Goal: Task Accomplishment & Management: Complete application form

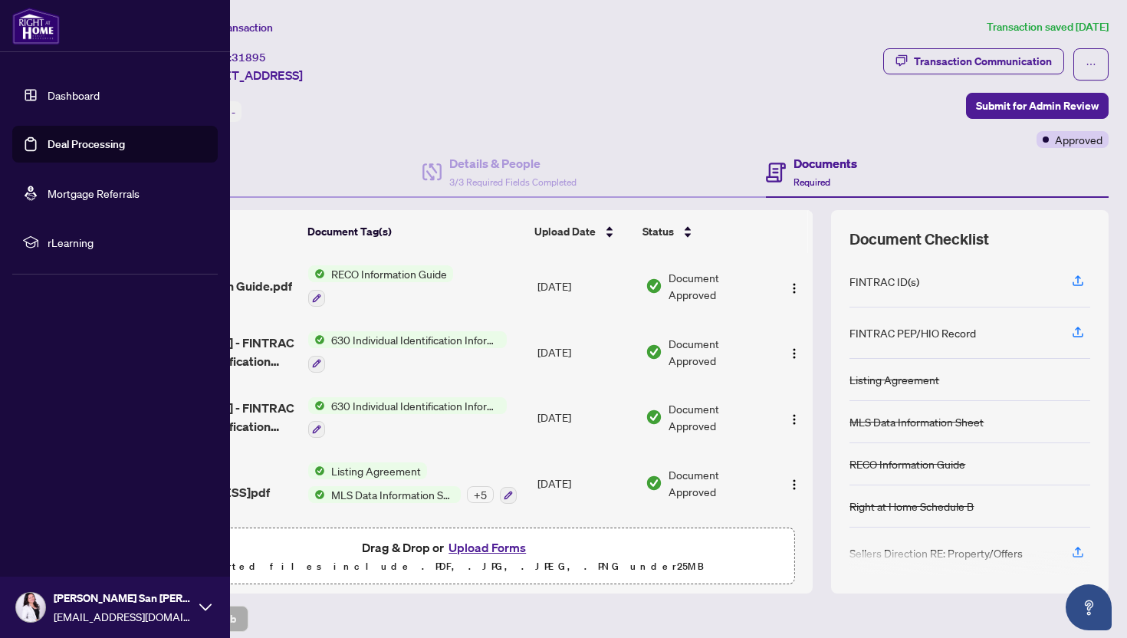
click at [71, 88] on link "Dashboard" at bounding box center [74, 95] width 52 height 14
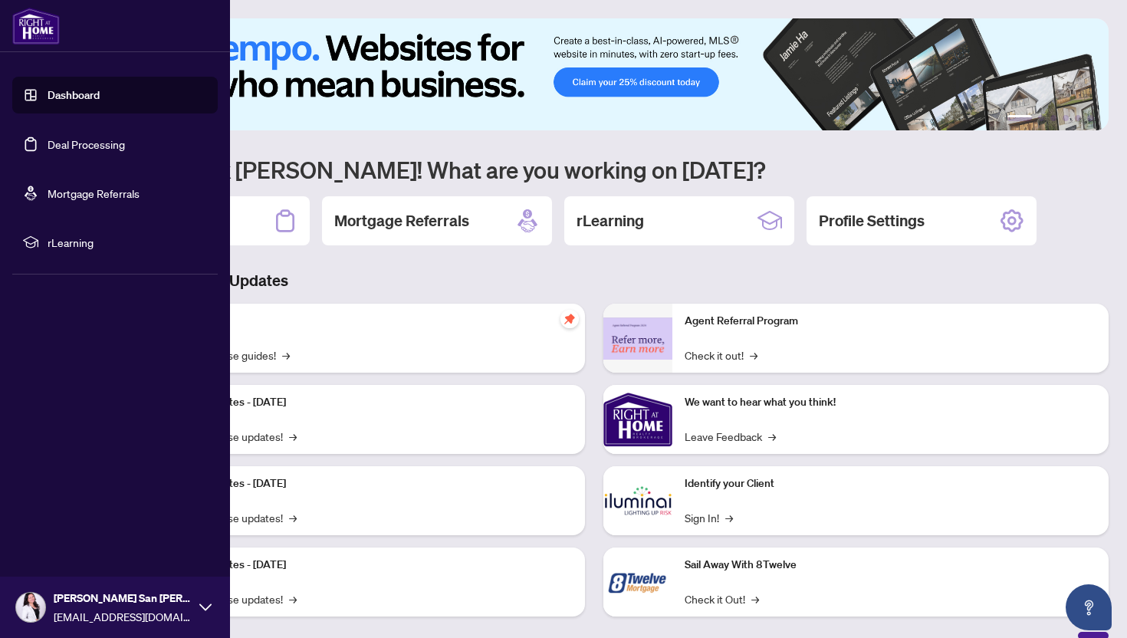
click at [100, 151] on link "Deal Processing" at bounding box center [86, 144] width 77 height 14
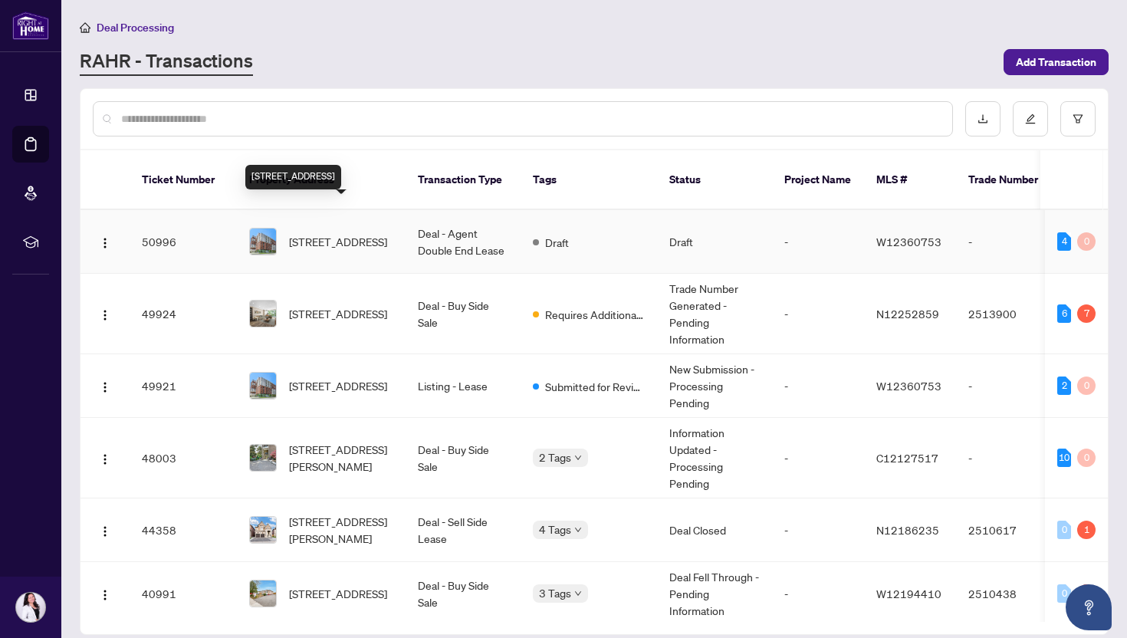
click at [387, 233] on span "[STREET_ADDRESS]" at bounding box center [338, 241] width 98 height 17
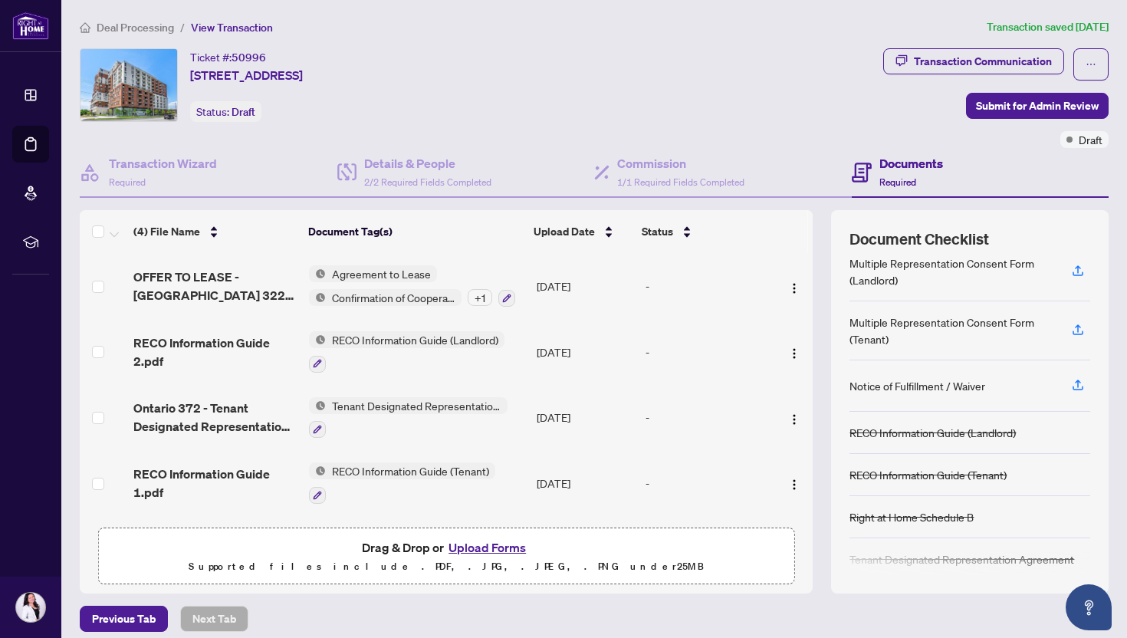
scroll to position [161, 0]
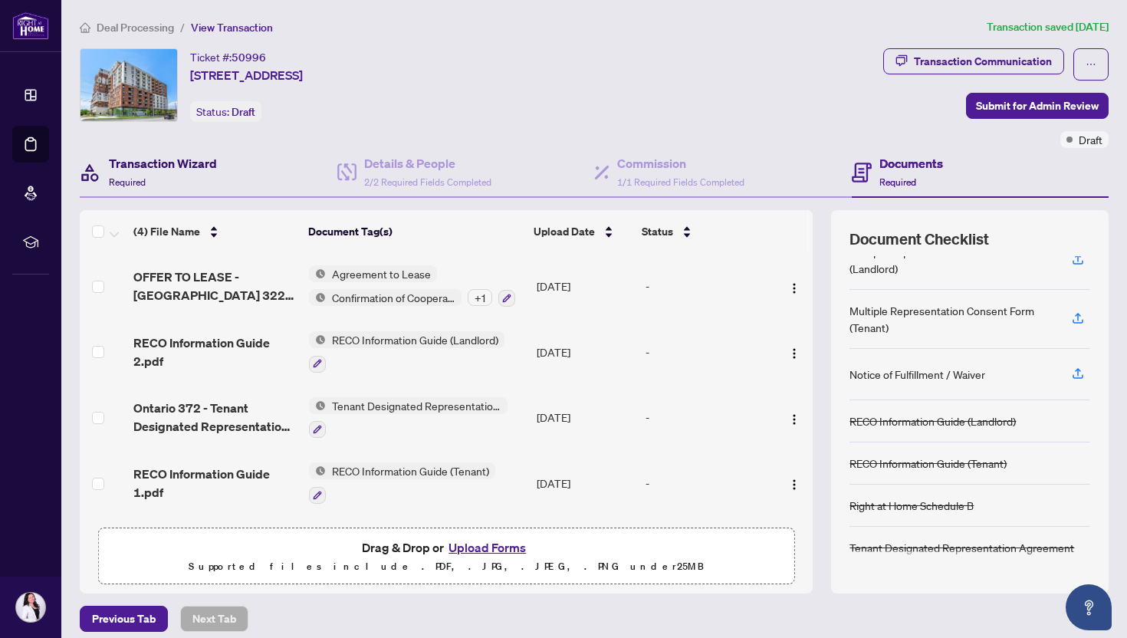
click at [184, 168] on h4 "Transaction Wizard" at bounding box center [163, 163] width 108 height 18
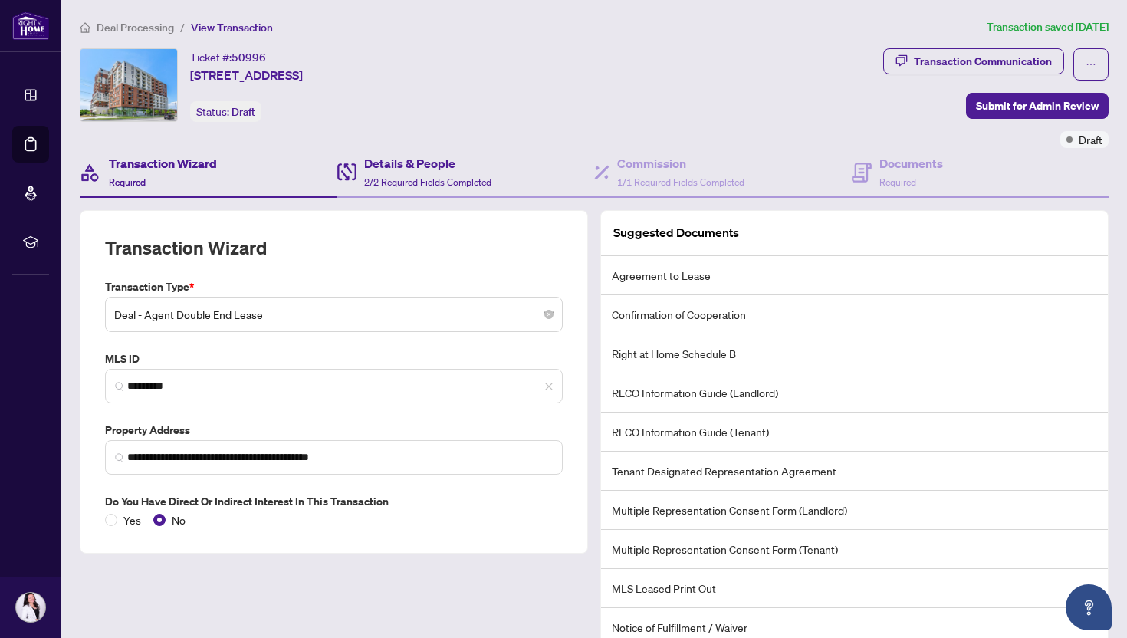
drag, startPoint x: 415, startPoint y: 130, endPoint x: 415, endPoint y: 146, distance: 16.9
click at [415, 141] on div "Ticket #: 50996 [STREET_ADDRESS] Status: Draft" at bounding box center [479, 98] width 804 height 100
click at [407, 174] on div "Details & People 2/2 Required Fields Completed" at bounding box center [427, 172] width 127 height 36
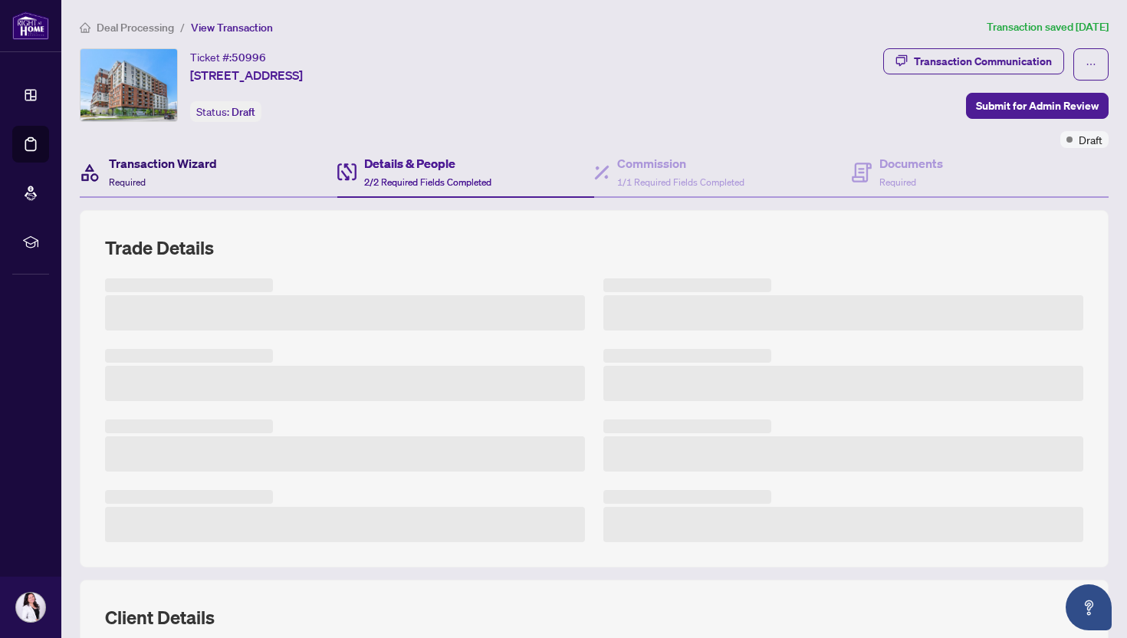
click at [208, 176] on div "Transaction Wizard Required" at bounding box center [163, 172] width 108 height 36
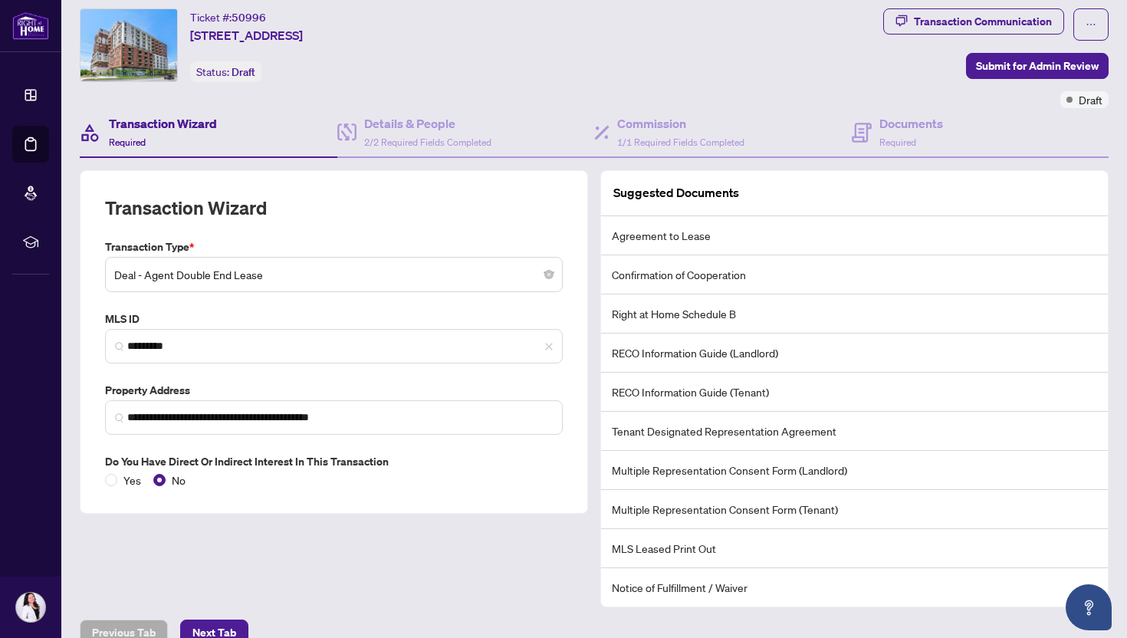
scroll to position [64, 0]
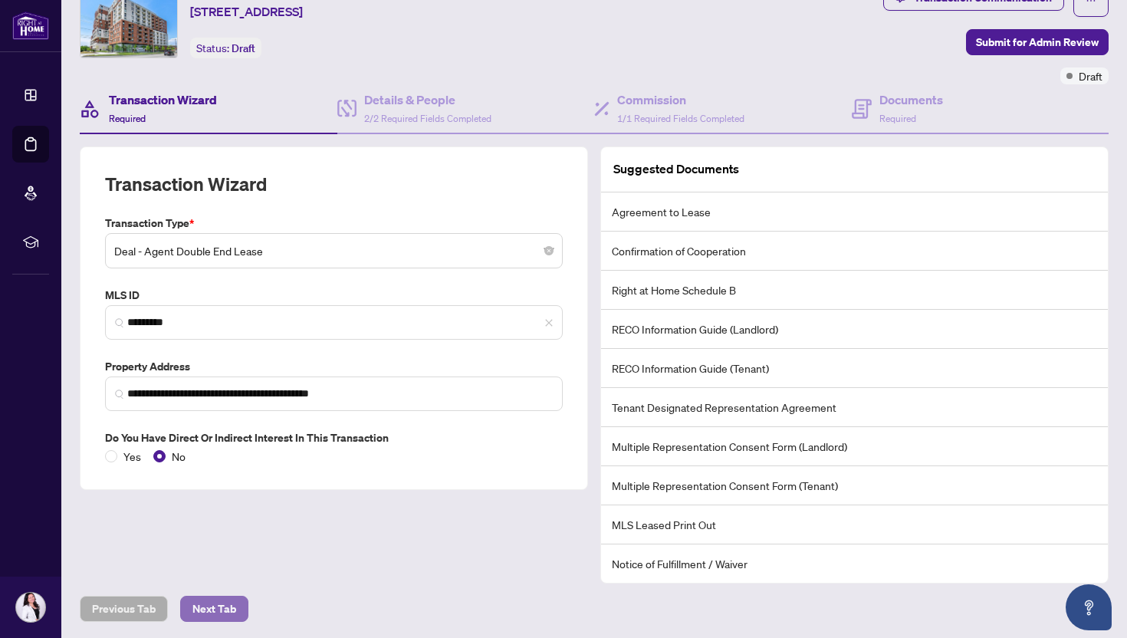
click at [203, 600] on span "Next Tab" at bounding box center [214, 609] width 44 height 25
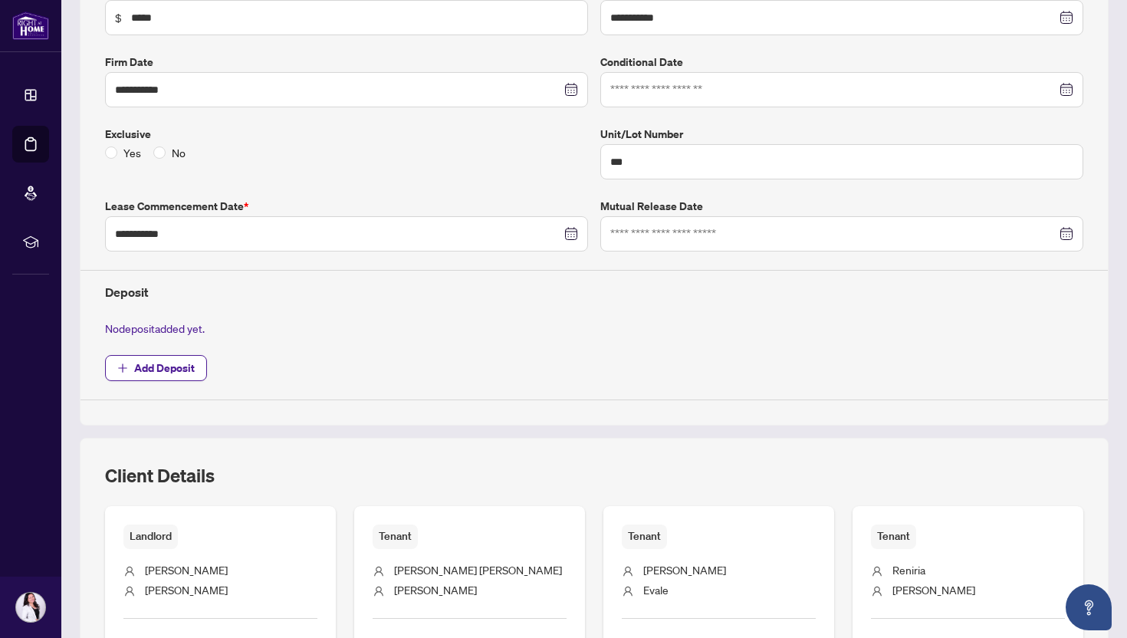
scroll to position [342, 0]
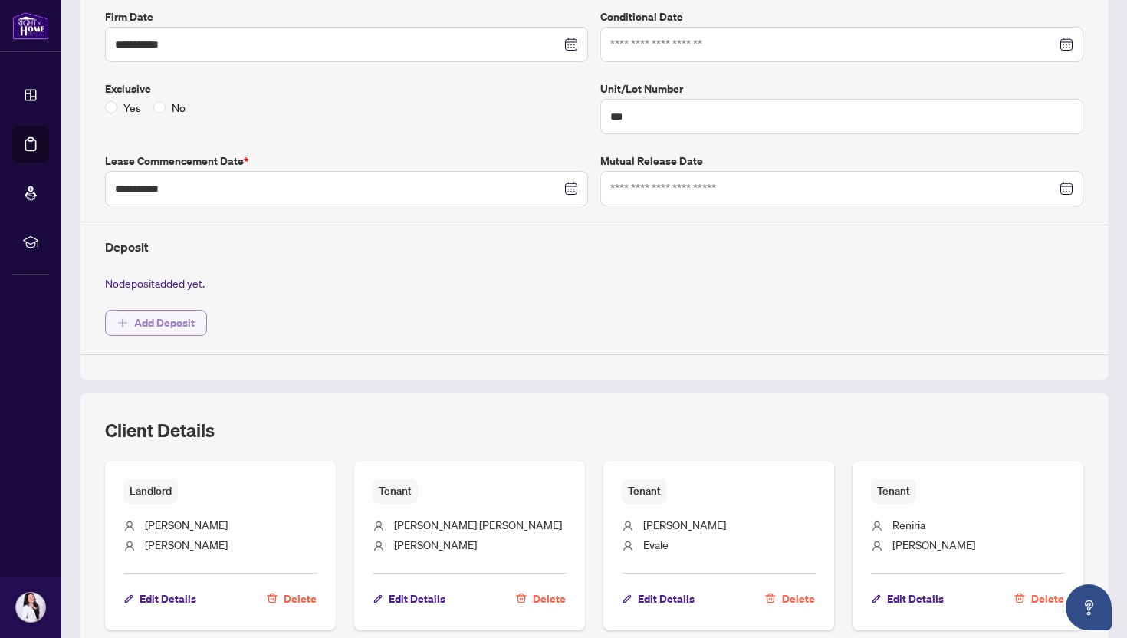
click at [185, 318] on span "Add Deposit" at bounding box center [164, 323] width 61 height 25
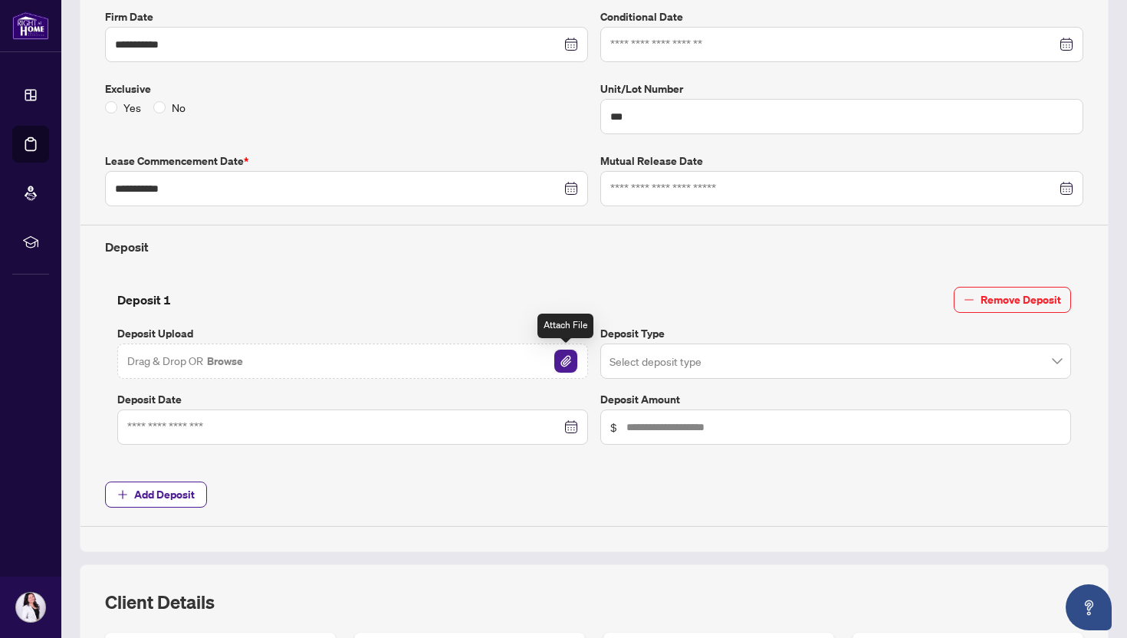
click at [574, 357] on img "button" at bounding box center [565, 361] width 23 height 23
click at [558, 358] on img "button" at bounding box center [565, 361] width 23 height 23
click at [534, 358] on img "button" at bounding box center [538, 361] width 23 height 23
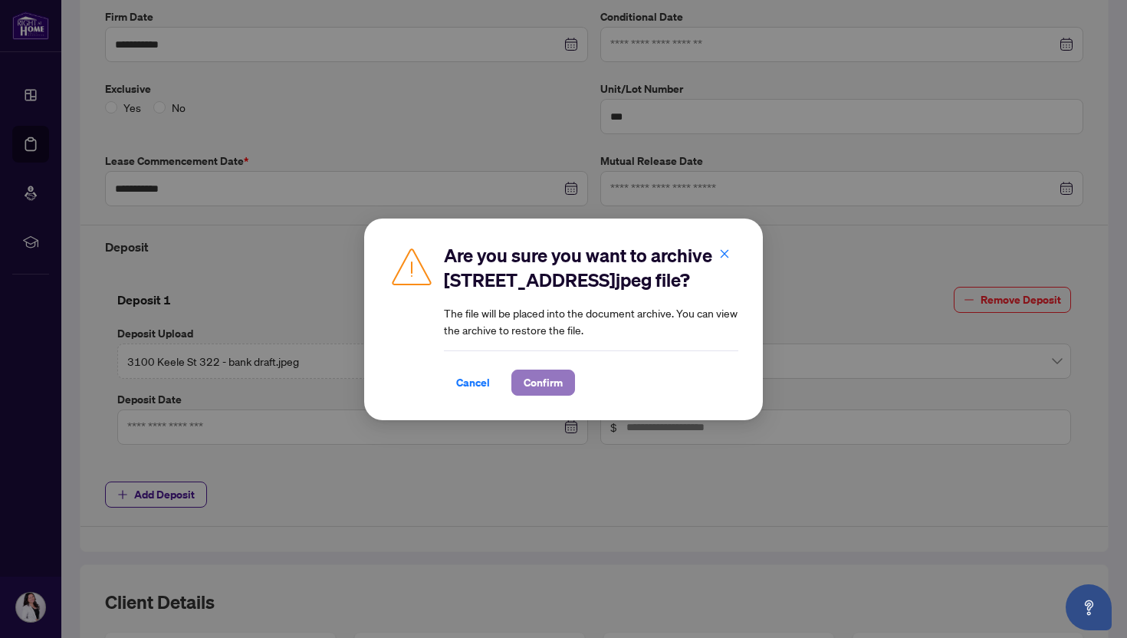
click at [537, 394] on span "Confirm" at bounding box center [543, 382] width 39 height 25
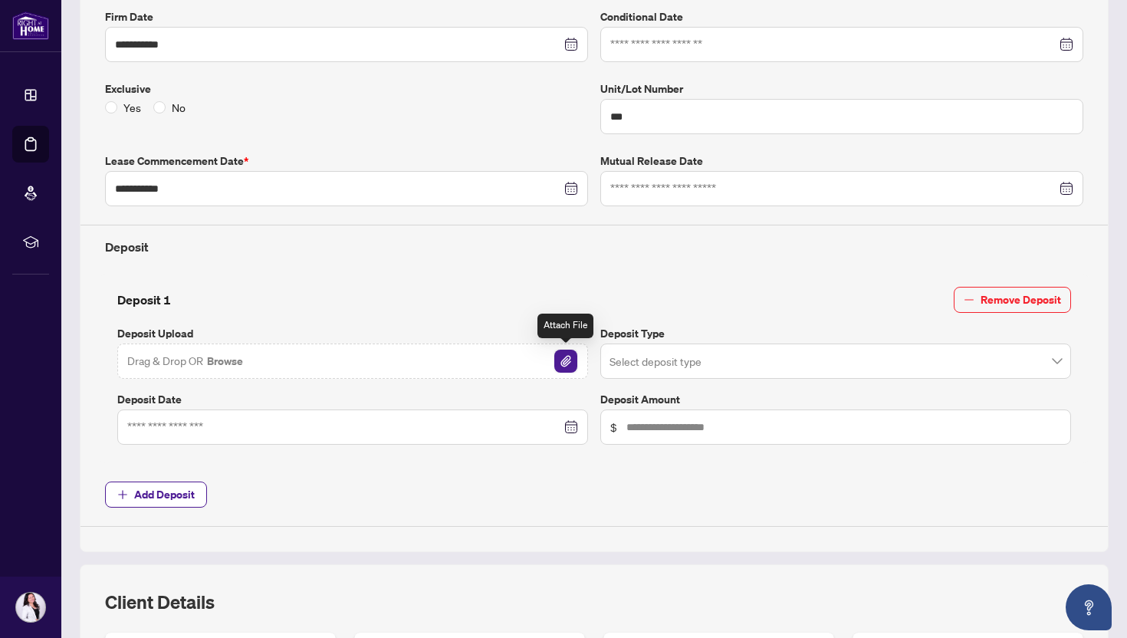
click at [567, 360] on img "button" at bounding box center [565, 361] width 23 height 23
click at [559, 354] on img "button" at bounding box center [565, 361] width 23 height 23
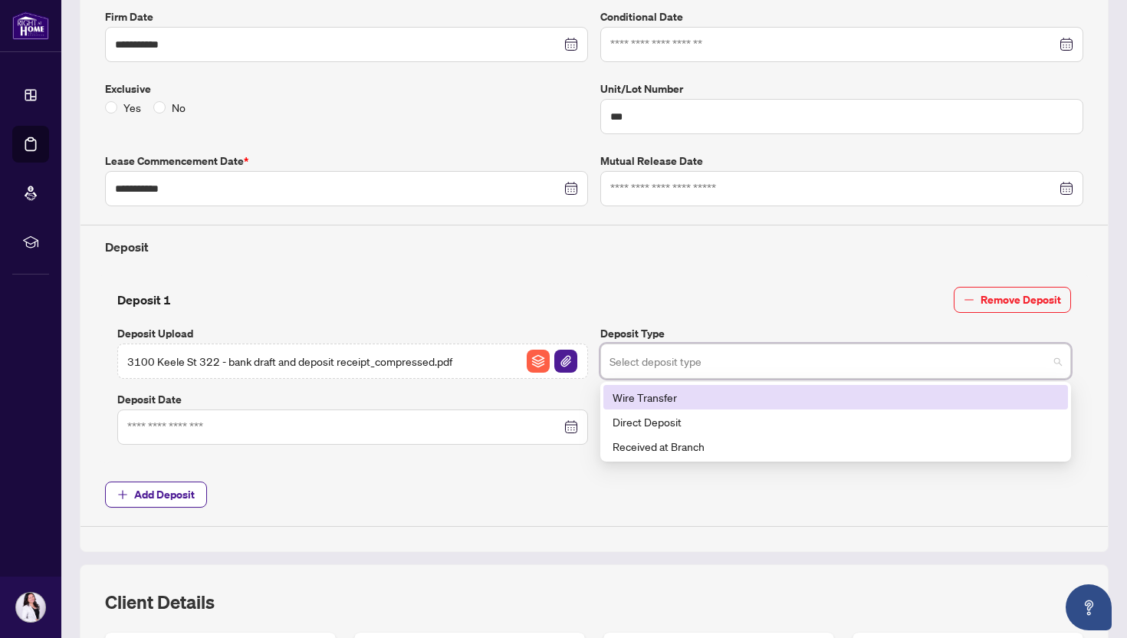
click at [649, 362] on input "search" at bounding box center [829, 364] width 439 height 34
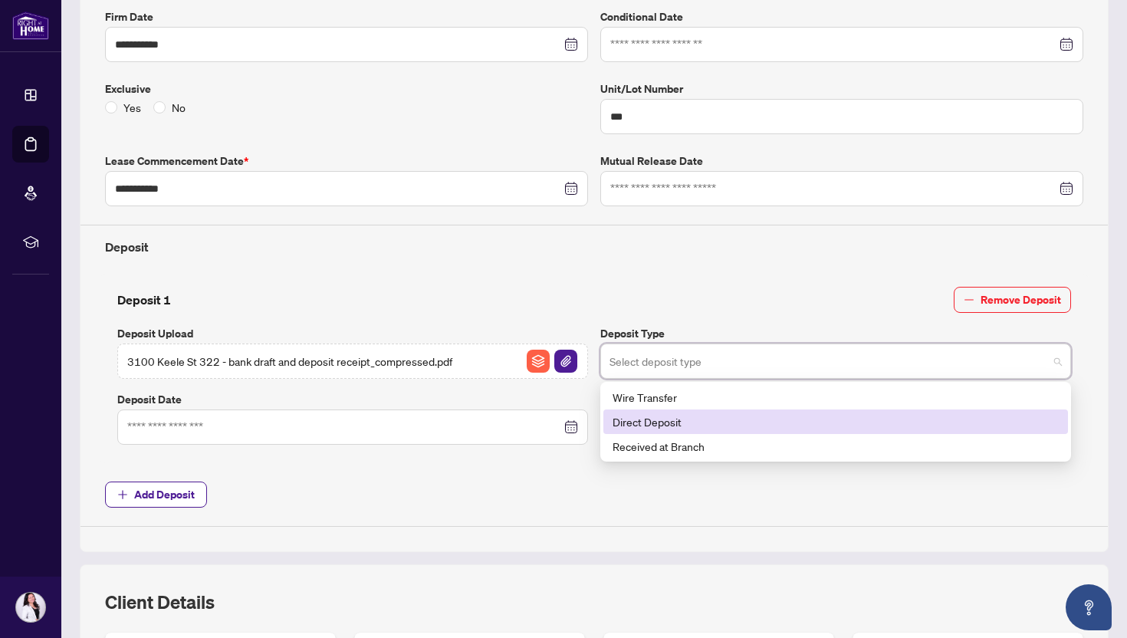
click at [673, 417] on div "Direct Deposit" at bounding box center [836, 421] width 446 height 17
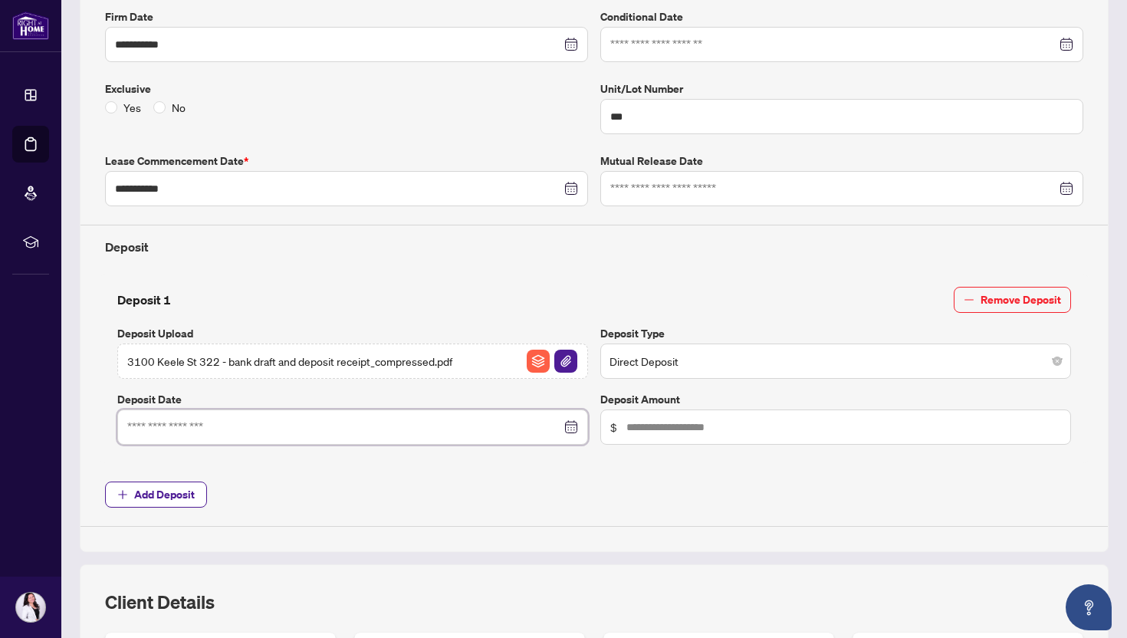
click at [384, 427] on input at bounding box center [344, 427] width 434 height 17
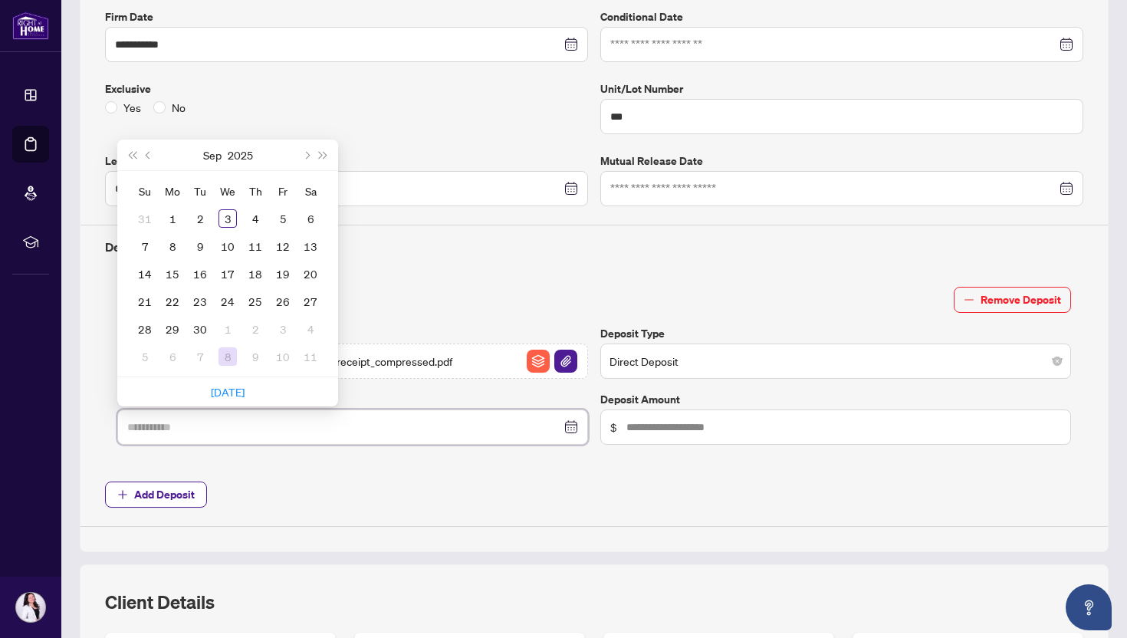
type input "**********"
click at [236, 391] on link "[DATE]" at bounding box center [228, 392] width 34 height 14
type input "**********"
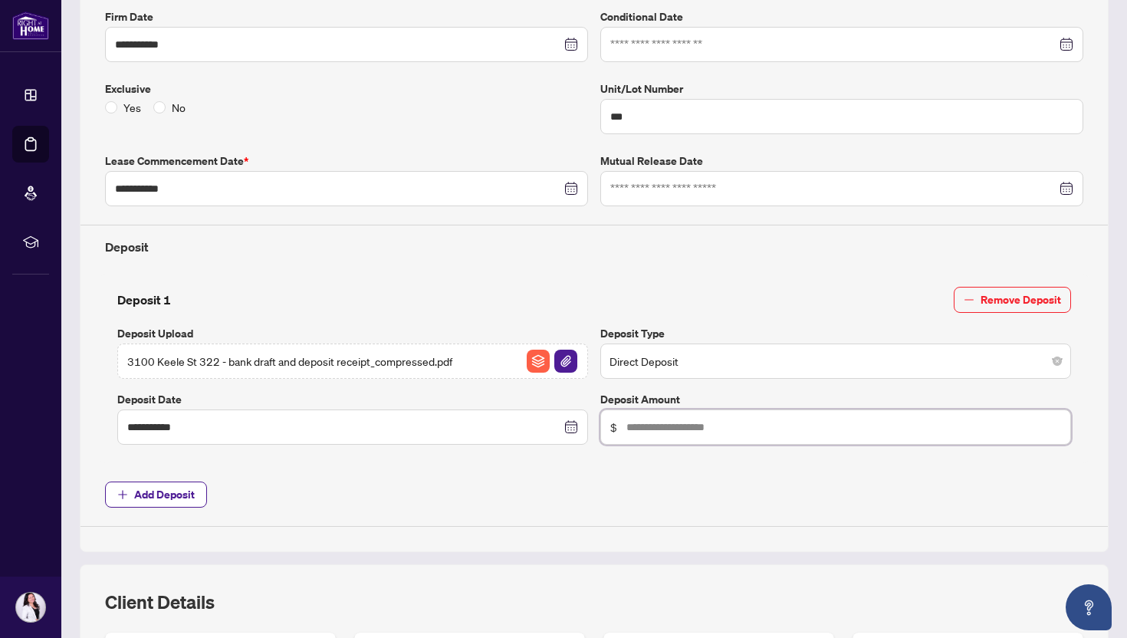
click at [677, 422] on input "text" at bounding box center [844, 427] width 435 height 17
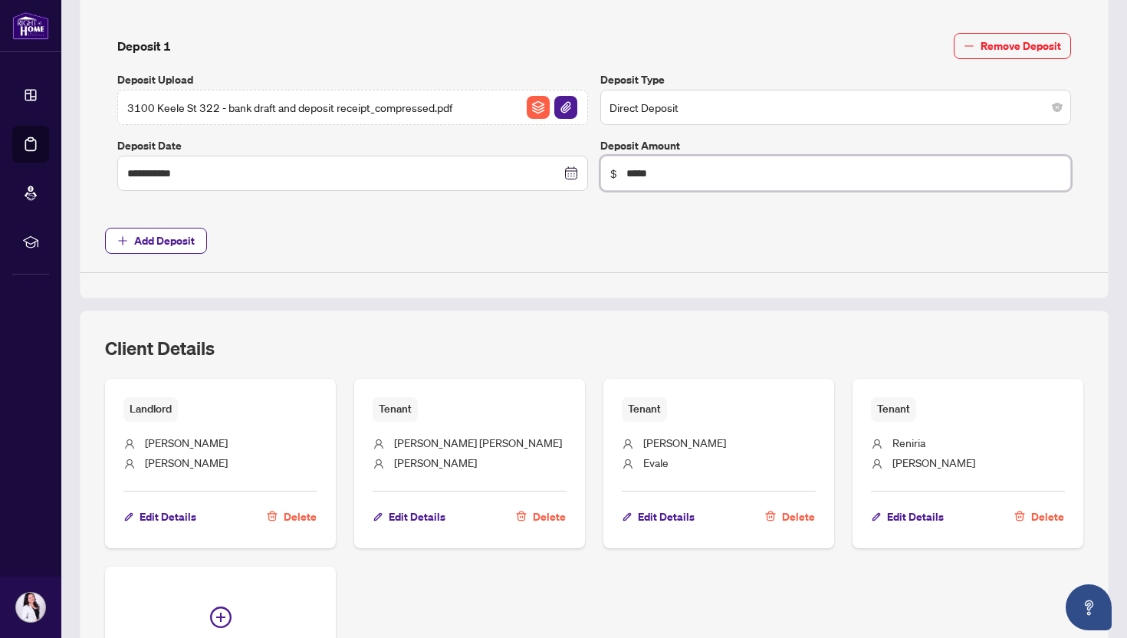
scroll to position [742, 0]
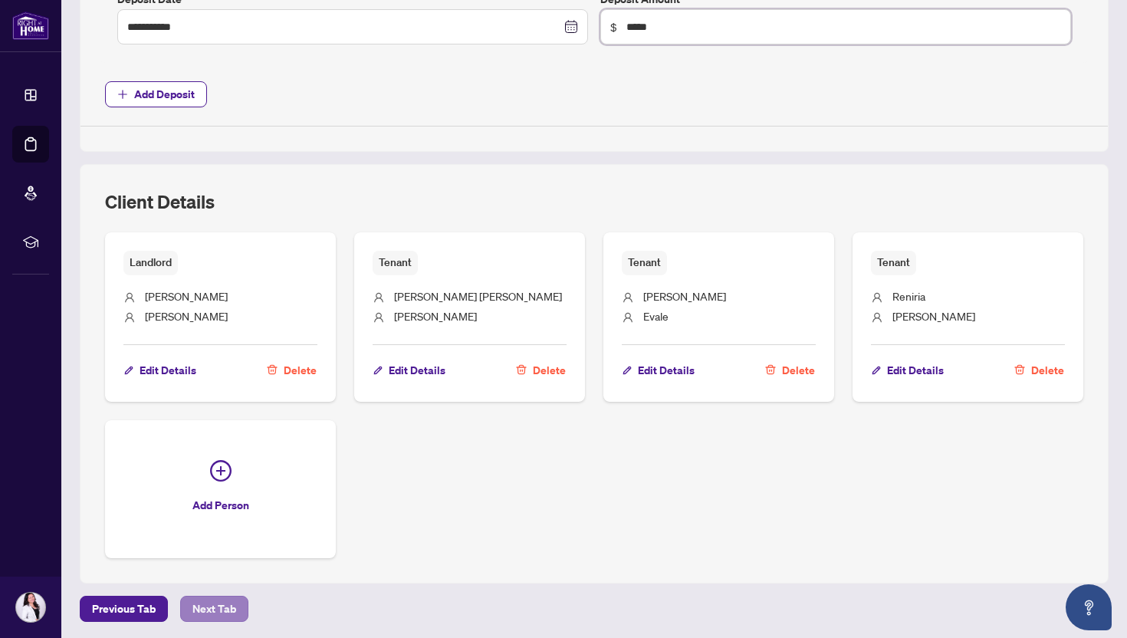
type input "*****"
click at [219, 603] on span "Next Tab" at bounding box center [214, 609] width 44 height 25
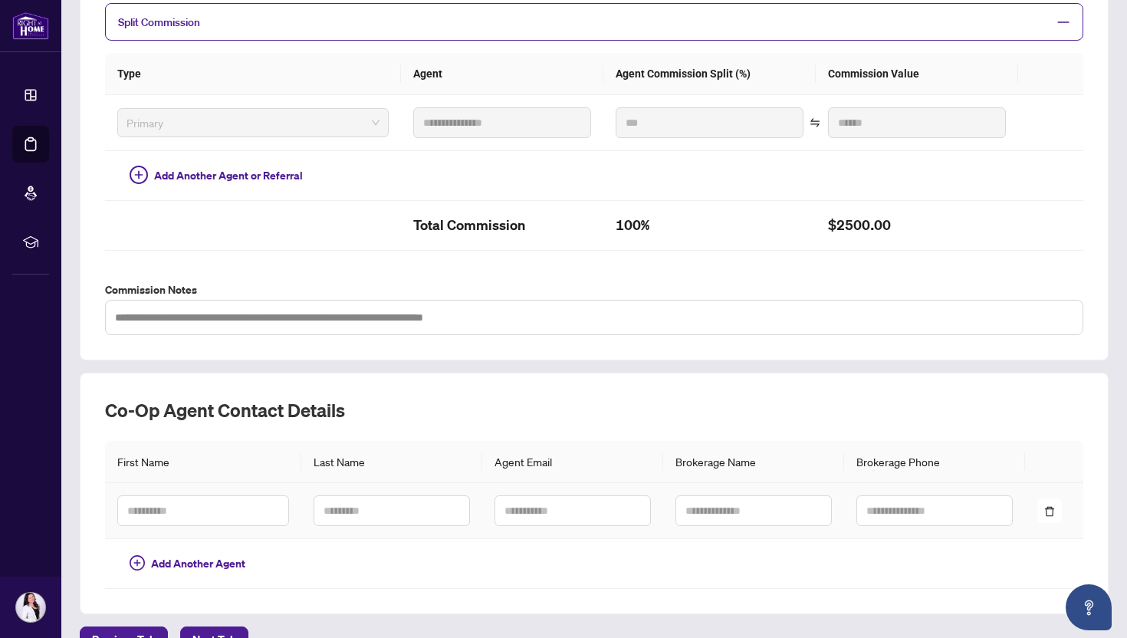
scroll to position [373, 0]
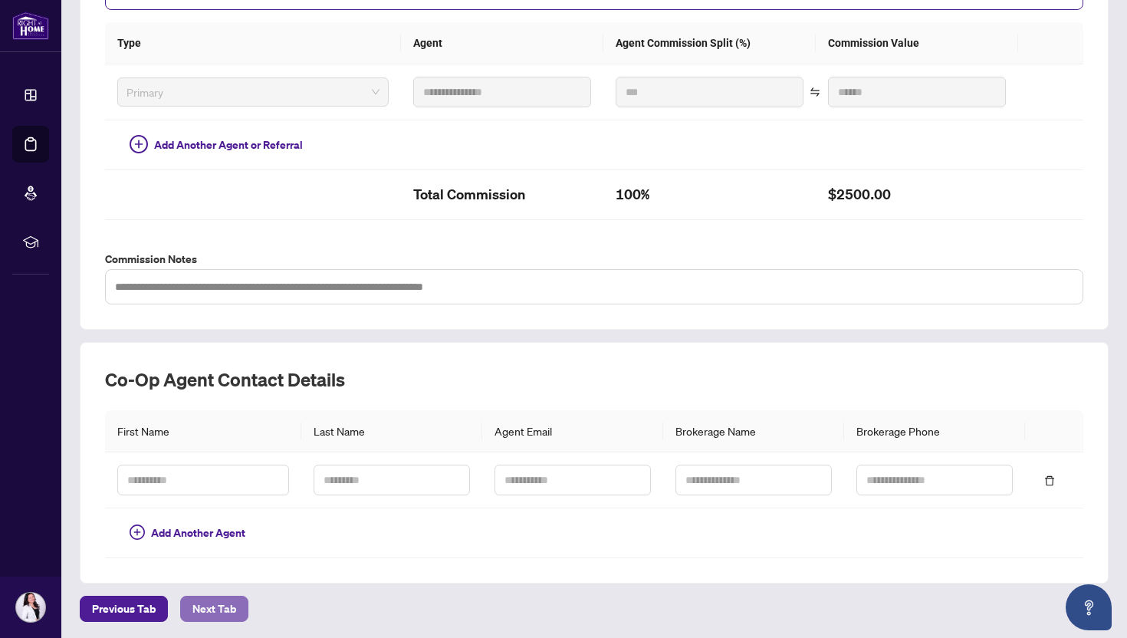
click at [231, 607] on span "Next Tab" at bounding box center [214, 609] width 44 height 25
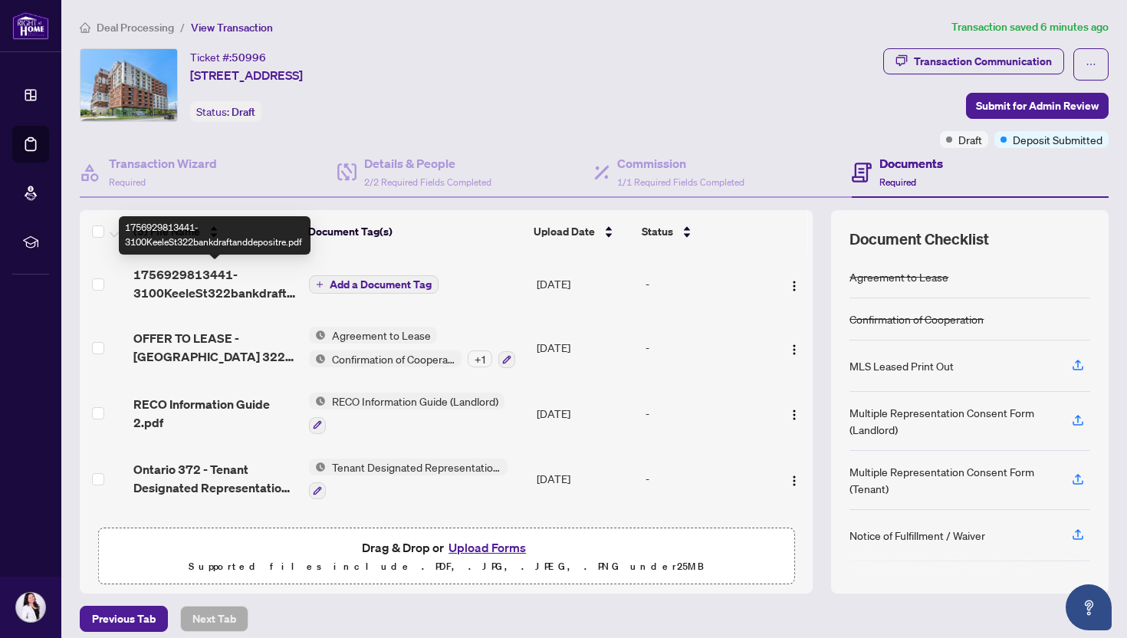
click at [225, 283] on span "1756929813441-3100KeeleSt322bankdraftanddepositre.pdf" at bounding box center [214, 283] width 163 height 37
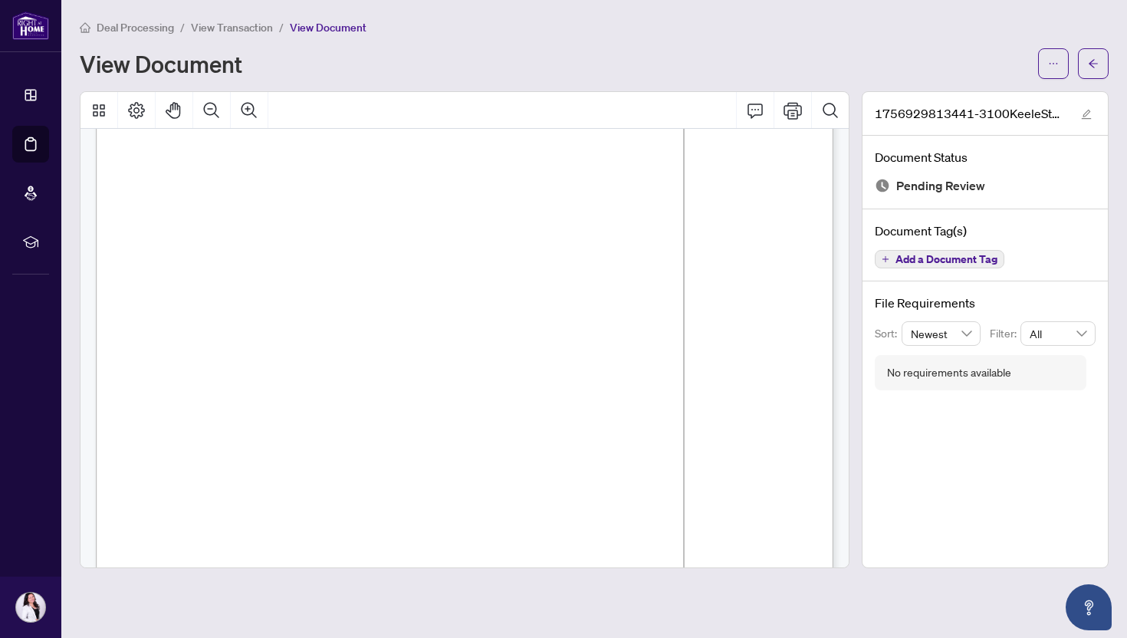
scroll to position [751, 0]
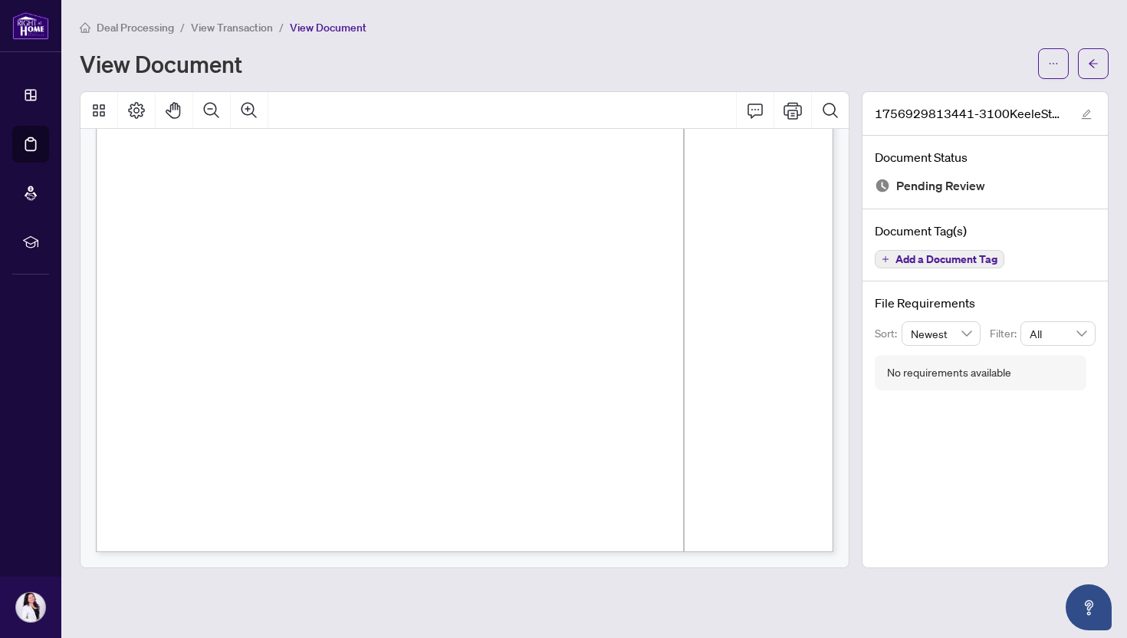
click at [226, 29] on span "View Transaction" at bounding box center [232, 28] width 82 height 14
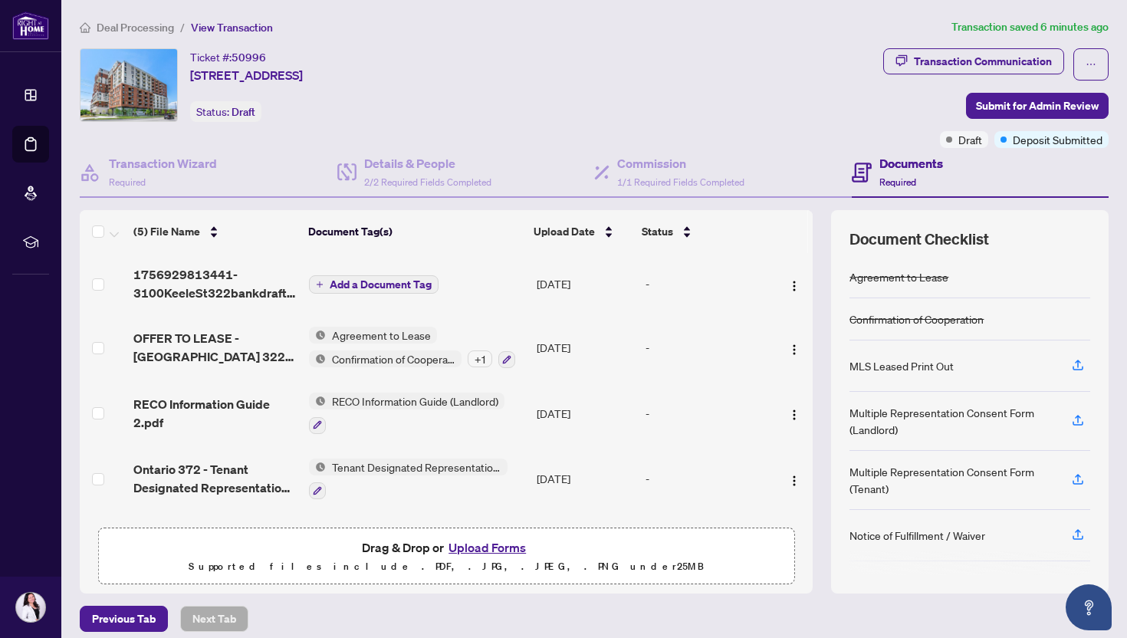
click at [384, 282] on span "Add a Document Tag" at bounding box center [381, 284] width 102 height 11
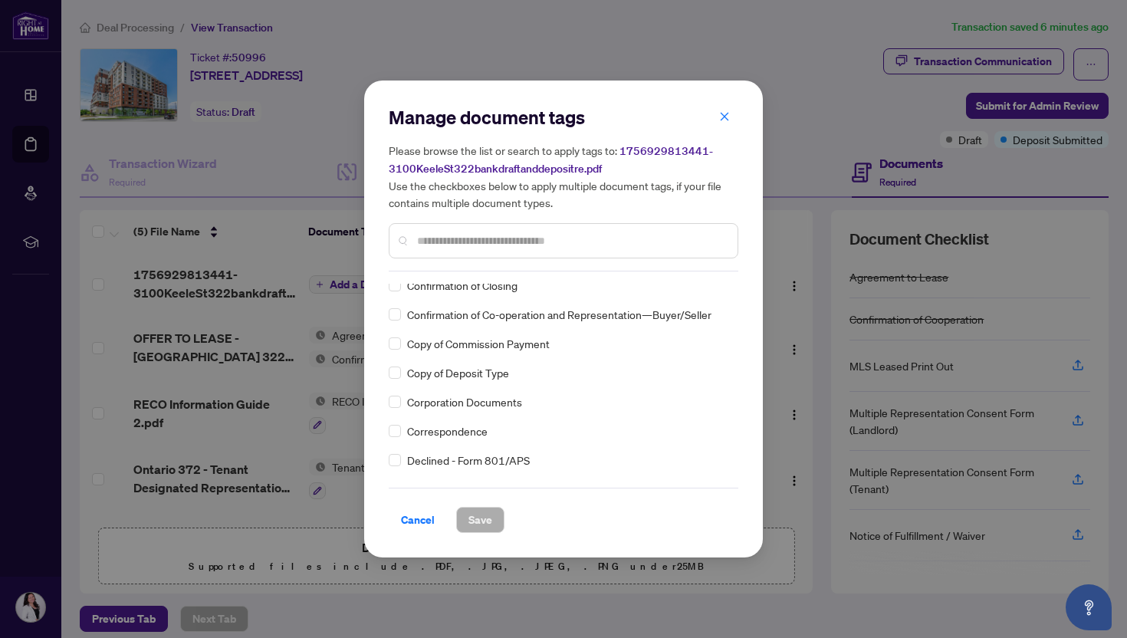
scroll to position [1102, 0]
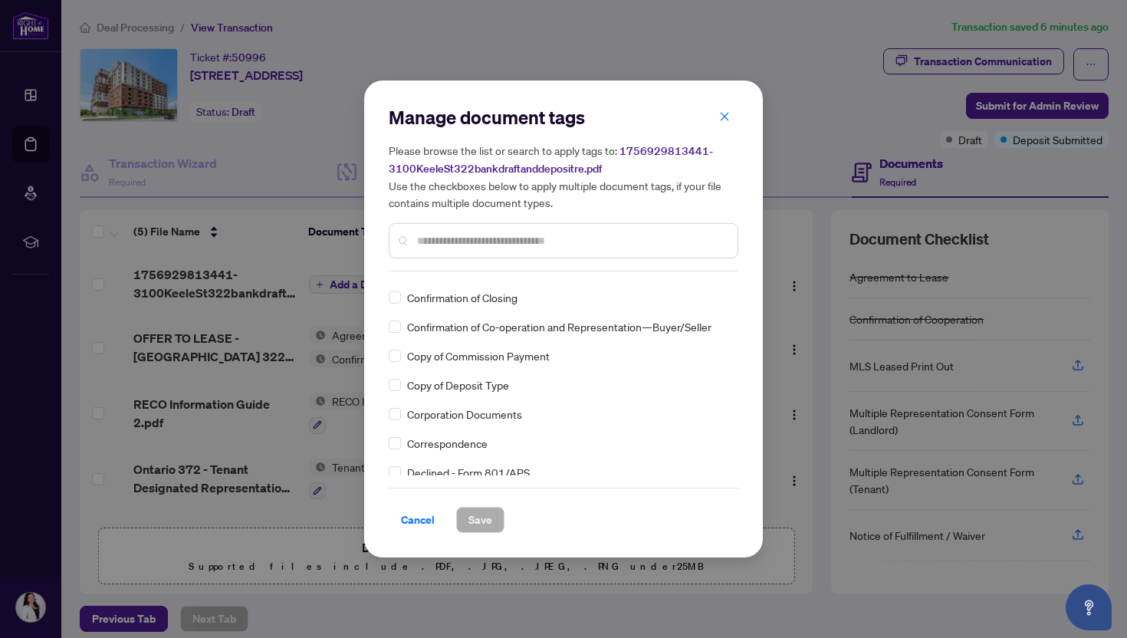
click at [456, 235] on input "text" at bounding box center [571, 240] width 308 height 17
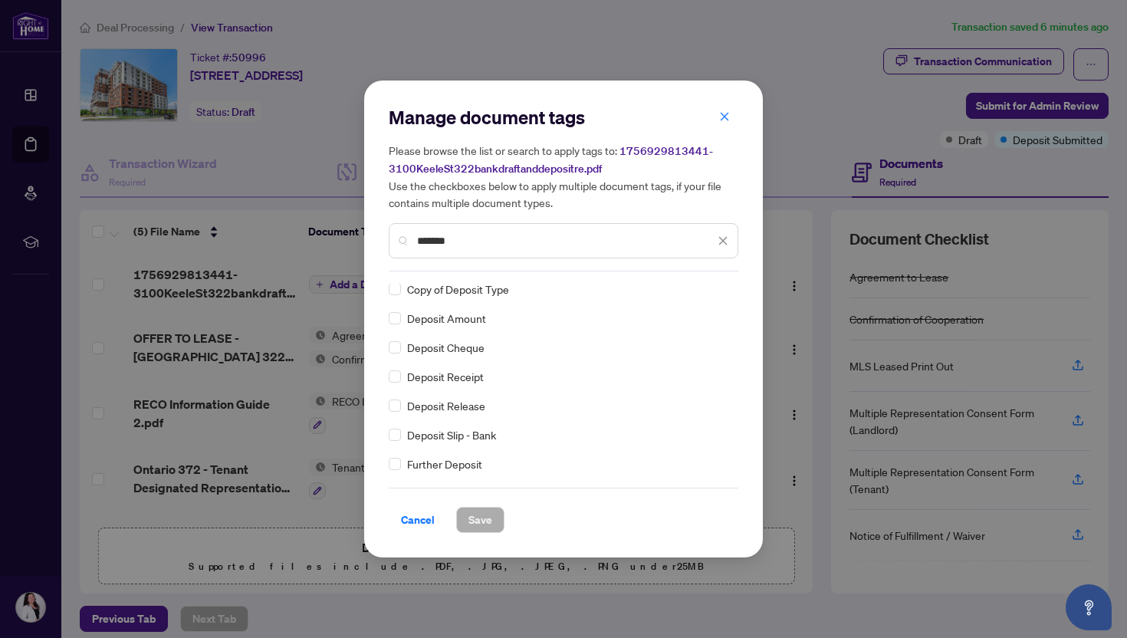
scroll to position [0, 0]
type input "*******"
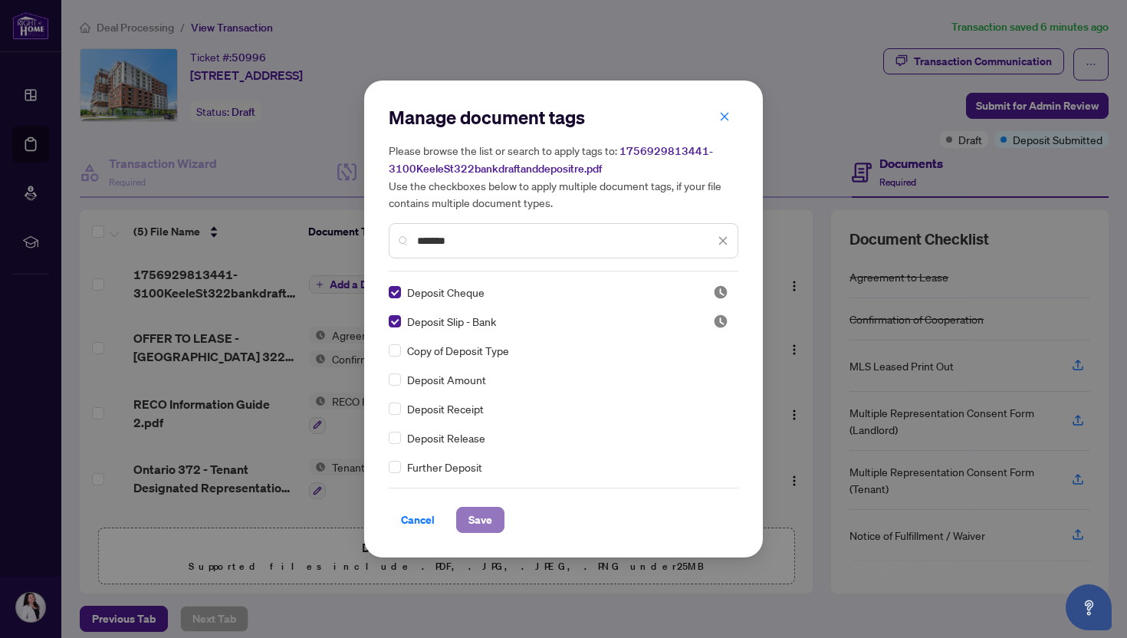
click at [481, 526] on span "Save" at bounding box center [481, 520] width 24 height 25
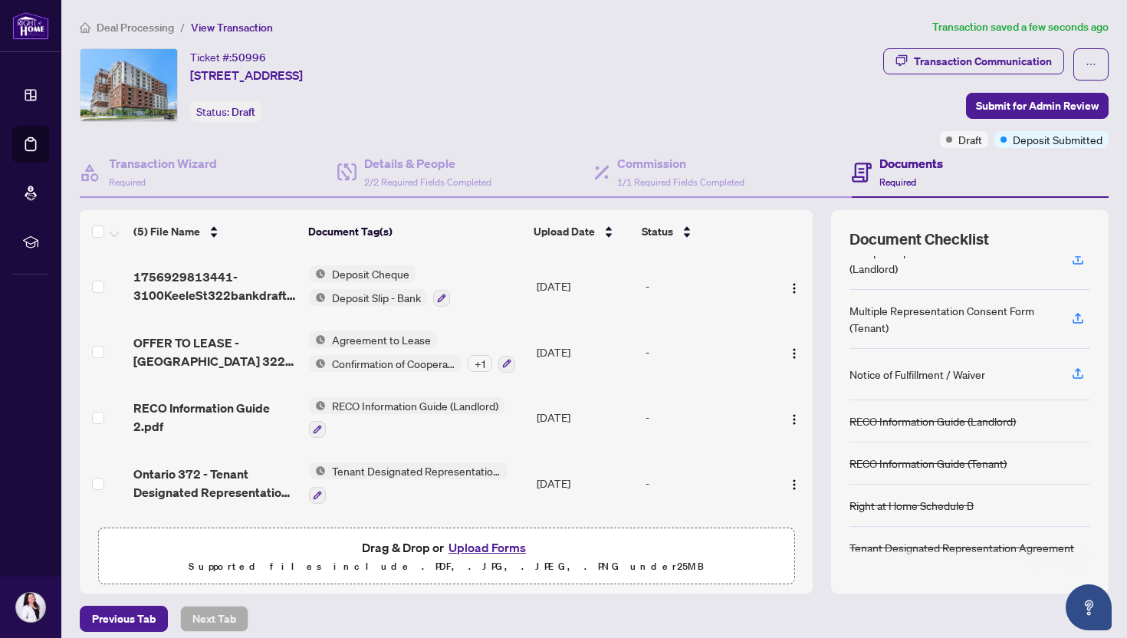
scroll to position [10, 0]
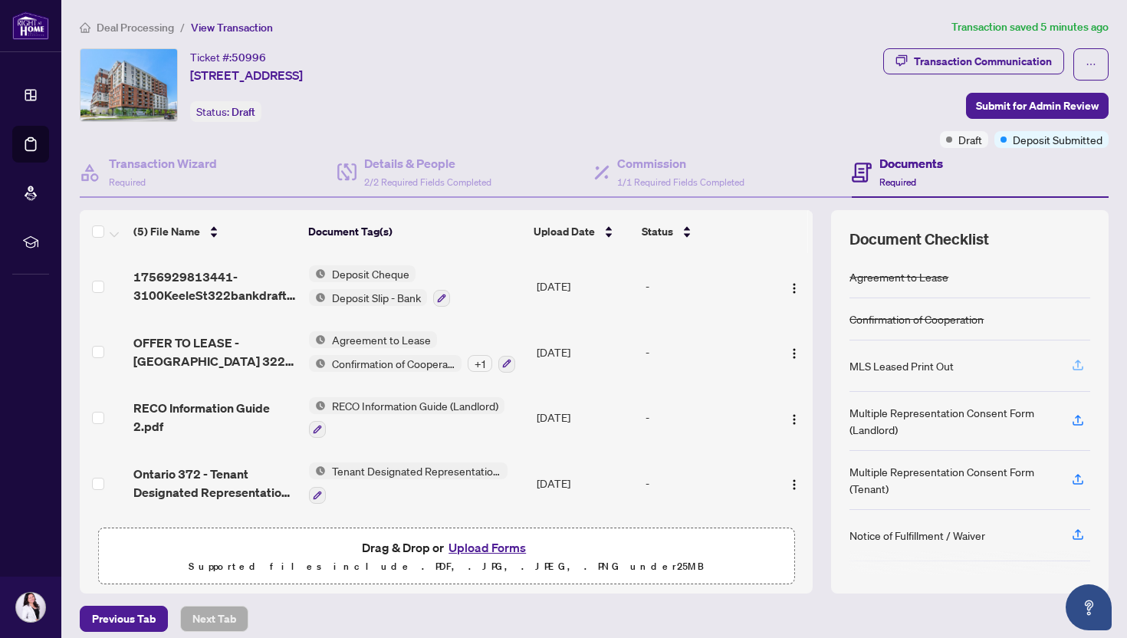
click at [1085, 358] on button "button" at bounding box center [1078, 366] width 25 height 26
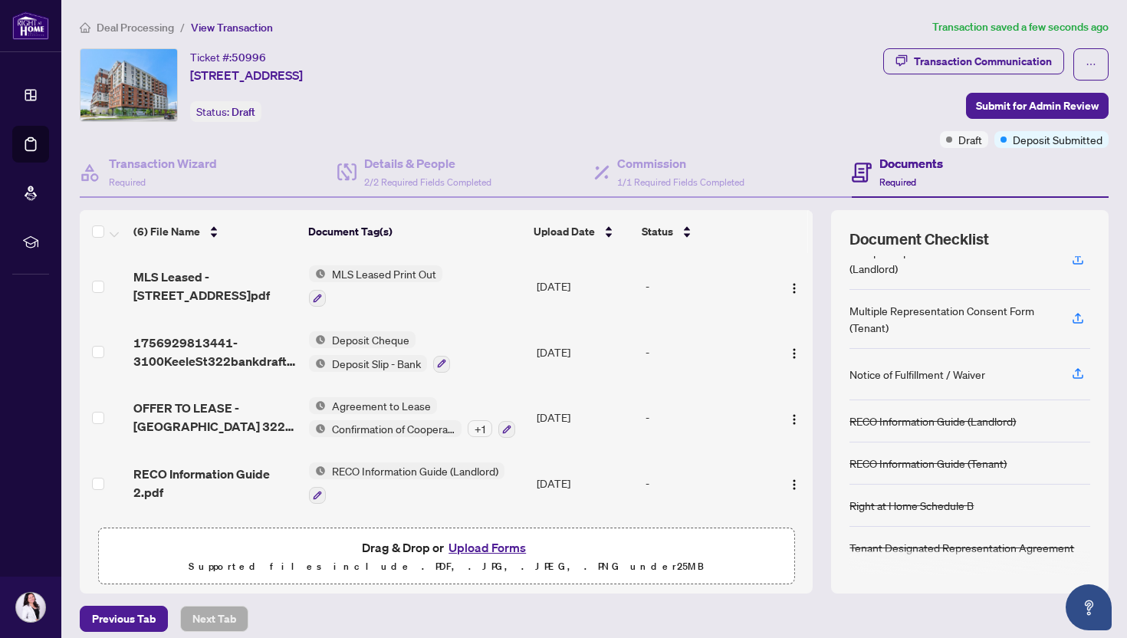
scroll to position [10, 0]
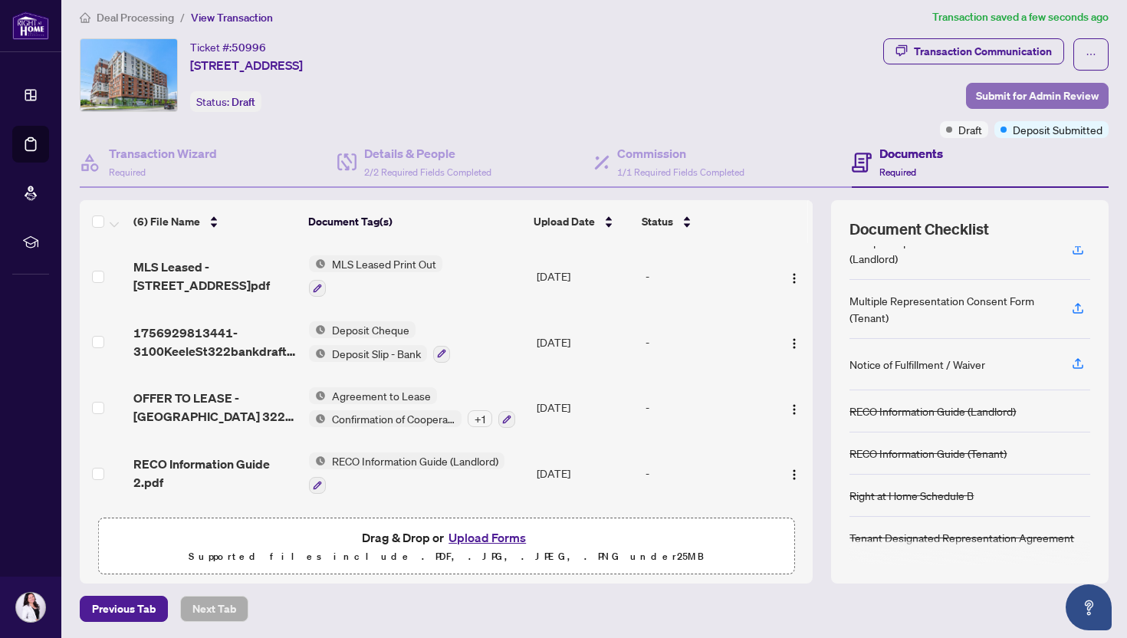
click at [1038, 96] on span "Submit for Admin Review" at bounding box center [1037, 96] width 123 height 25
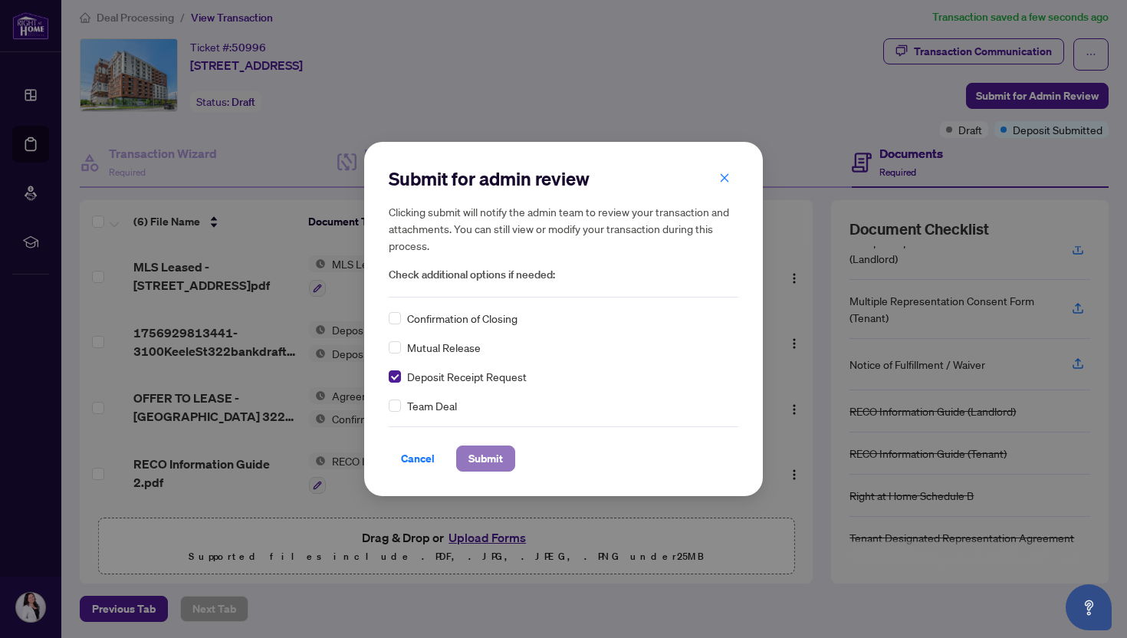
click at [497, 461] on span "Submit" at bounding box center [486, 458] width 35 height 25
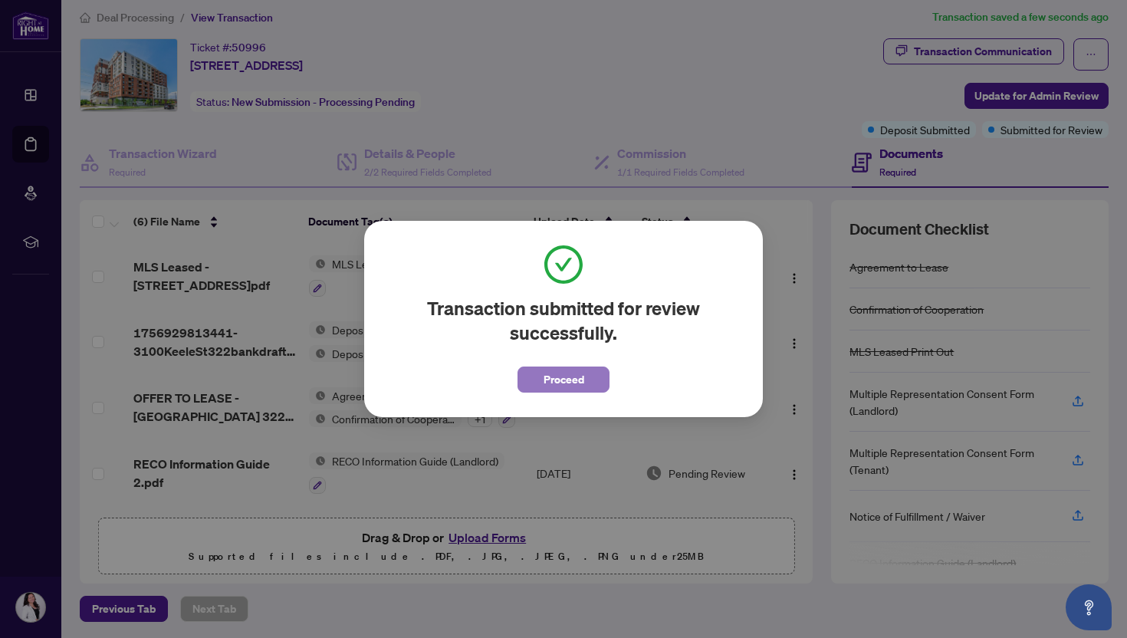
click at [568, 381] on span "Proceed" at bounding box center [564, 379] width 41 height 25
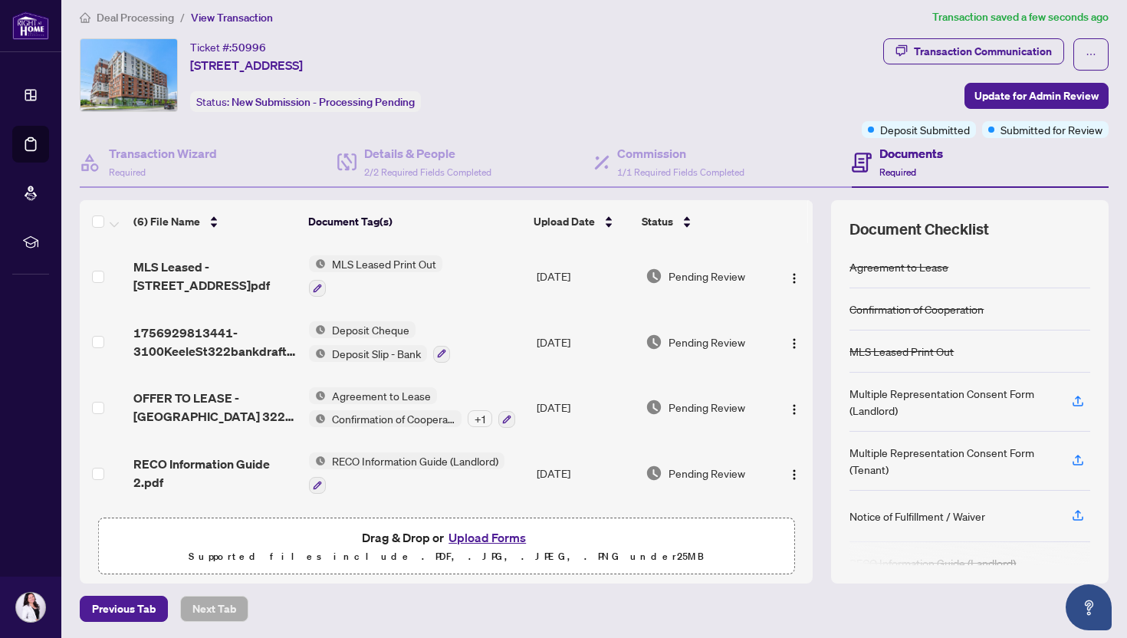
click at [140, 17] on span "Deal Processing" at bounding box center [135, 18] width 77 height 14
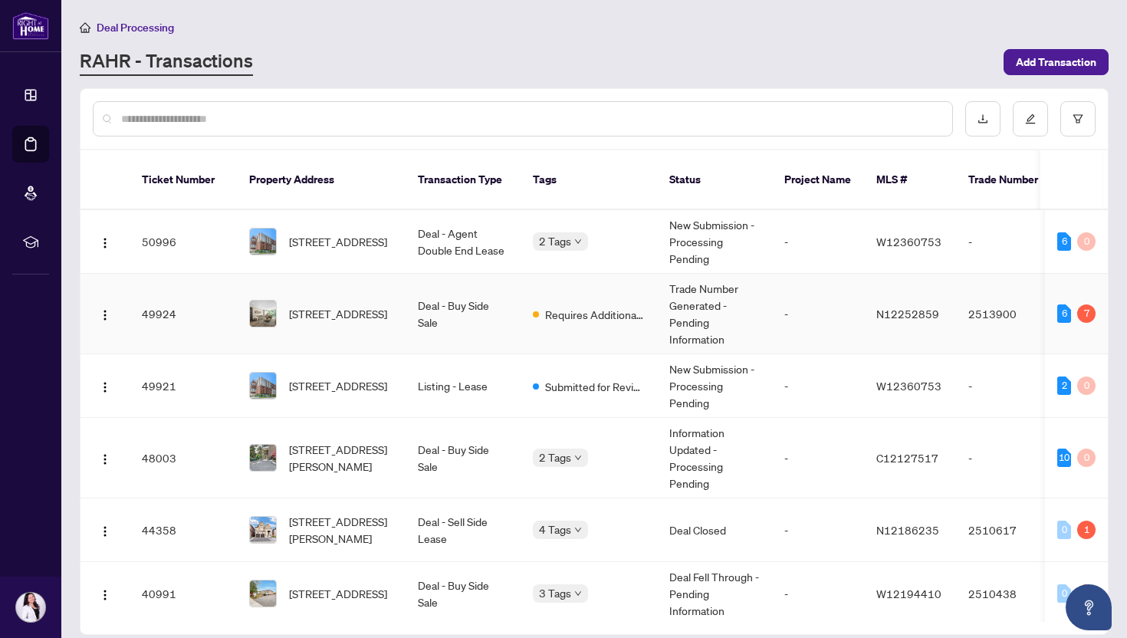
click at [536, 313] on td "Requires Additional Docs" at bounding box center [589, 314] width 137 height 81
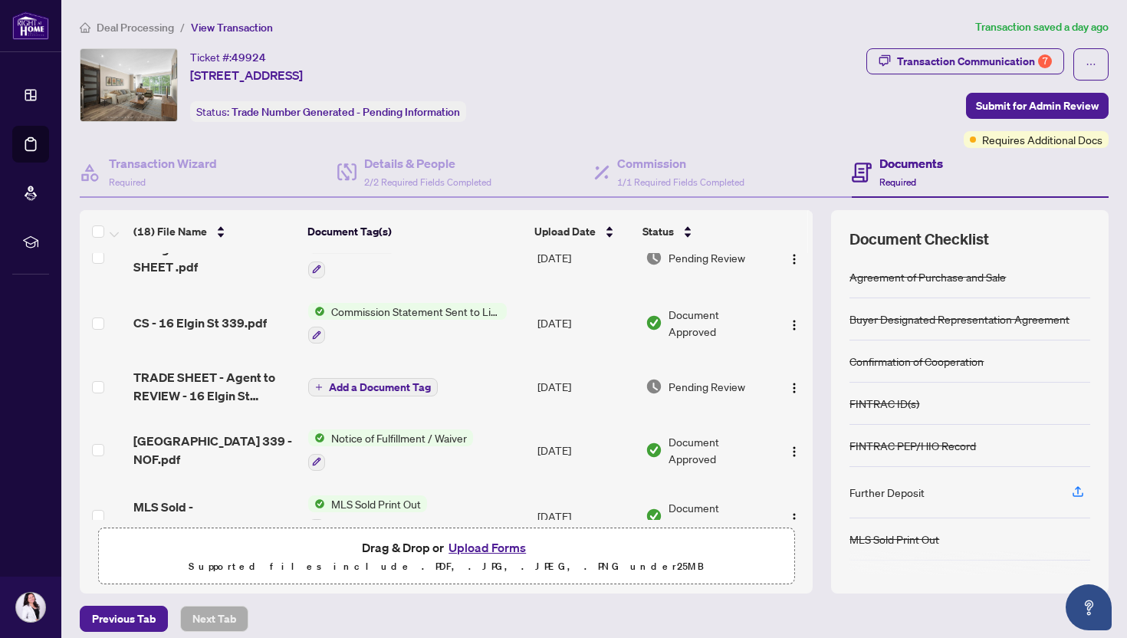
scroll to position [294, 0]
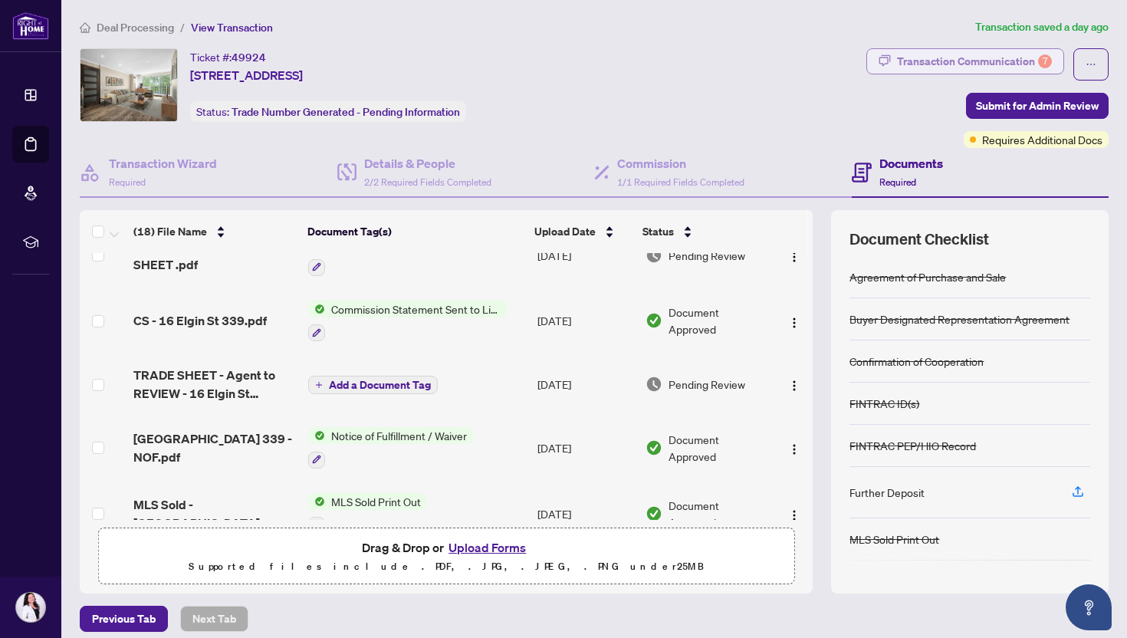
click at [1012, 60] on div "Transaction Communication 7" at bounding box center [974, 61] width 155 height 25
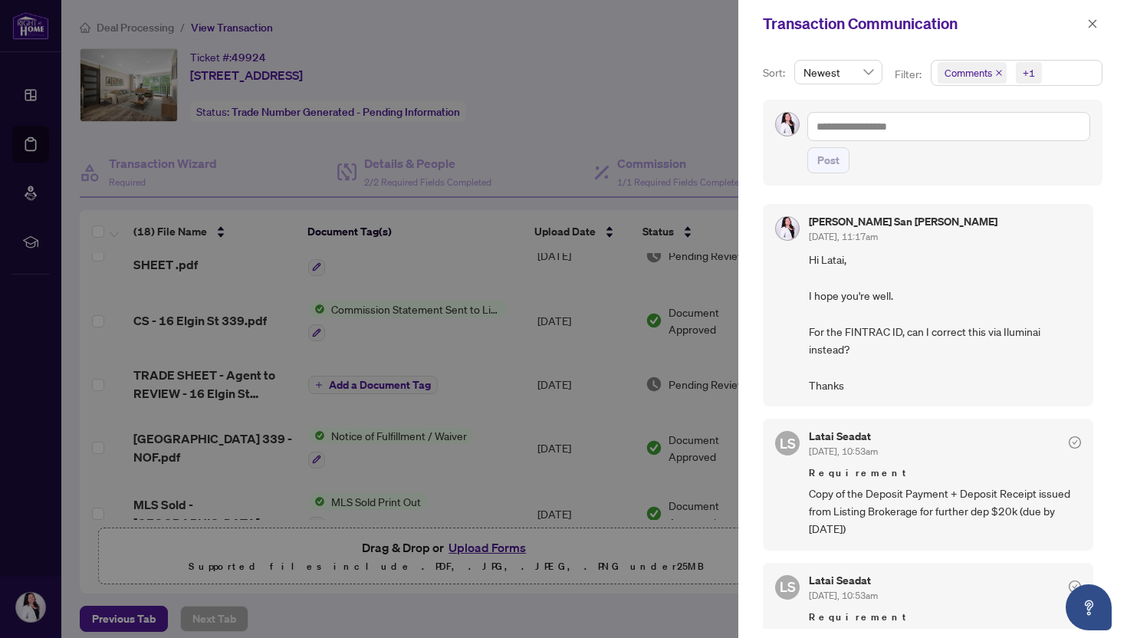
click at [1000, 73] on icon "close" at bounding box center [999, 73] width 8 height 8
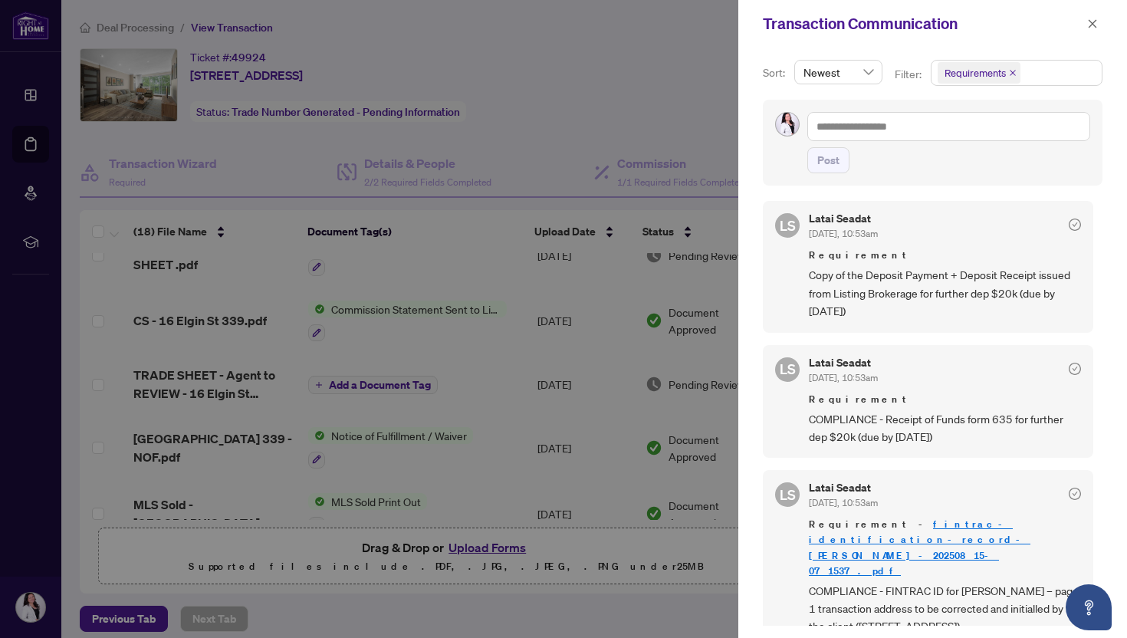
scroll to position [0, 0]
click at [1096, 21] on icon "close" at bounding box center [1092, 23] width 11 height 11
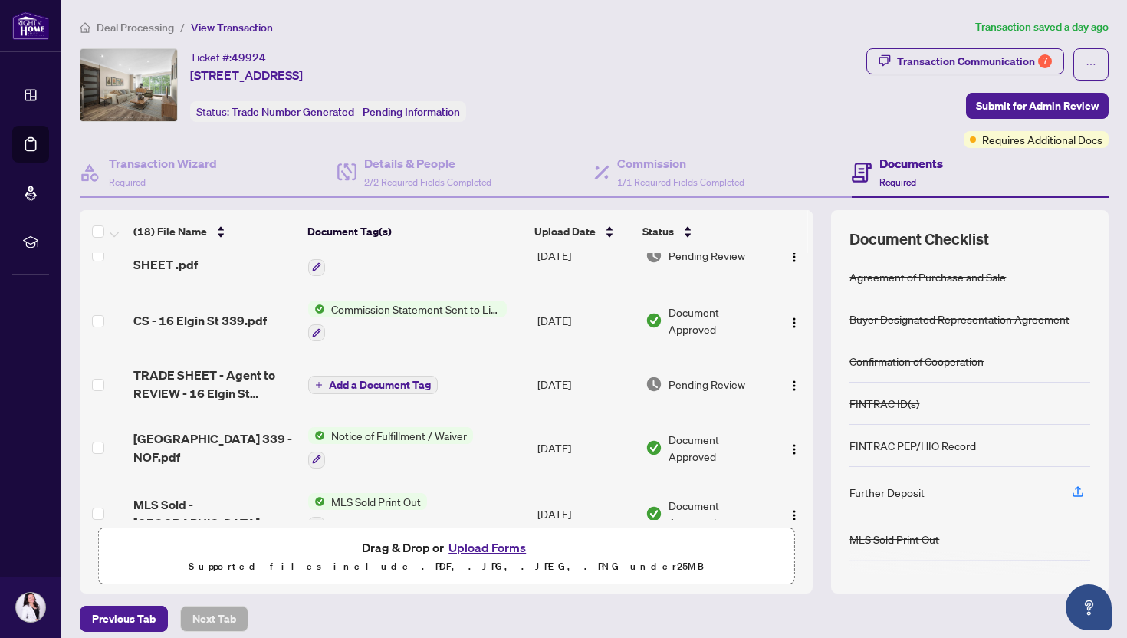
click at [123, 28] on span "Deal Processing" at bounding box center [135, 28] width 77 height 14
